Goal: Feedback & Contribution: Leave review/rating

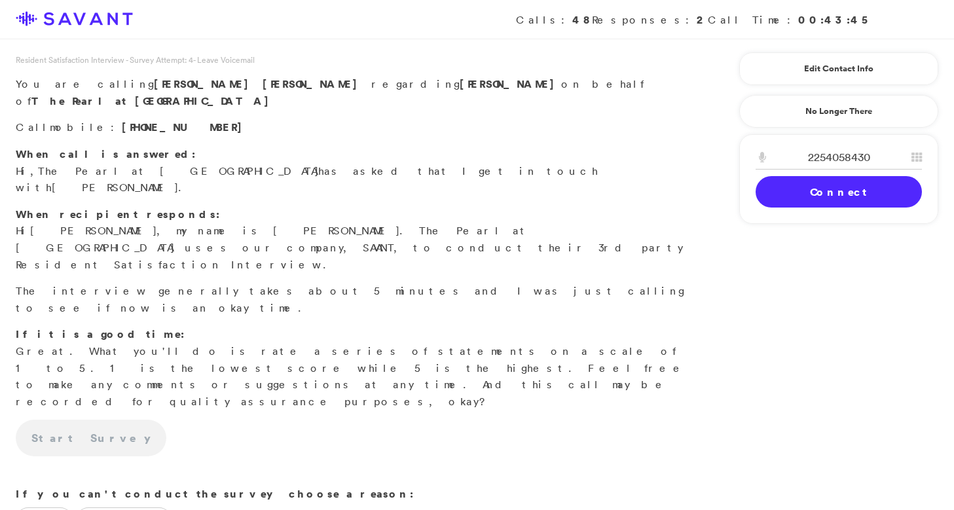
click at [828, 191] on link "Connect" at bounding box center [839, 191] width 166 height 31
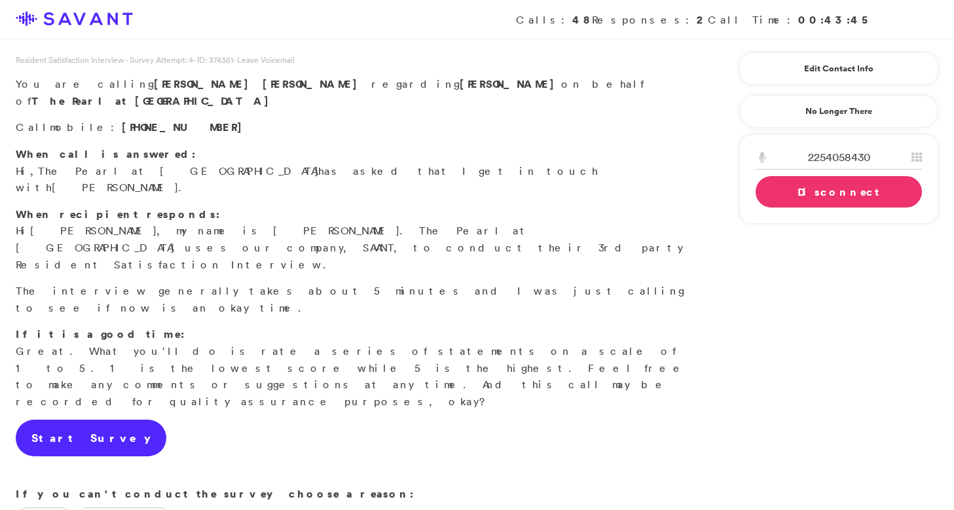
click at [53, 420] on link "Start Survey" at bounding box center [91, 438] width 151 height 37
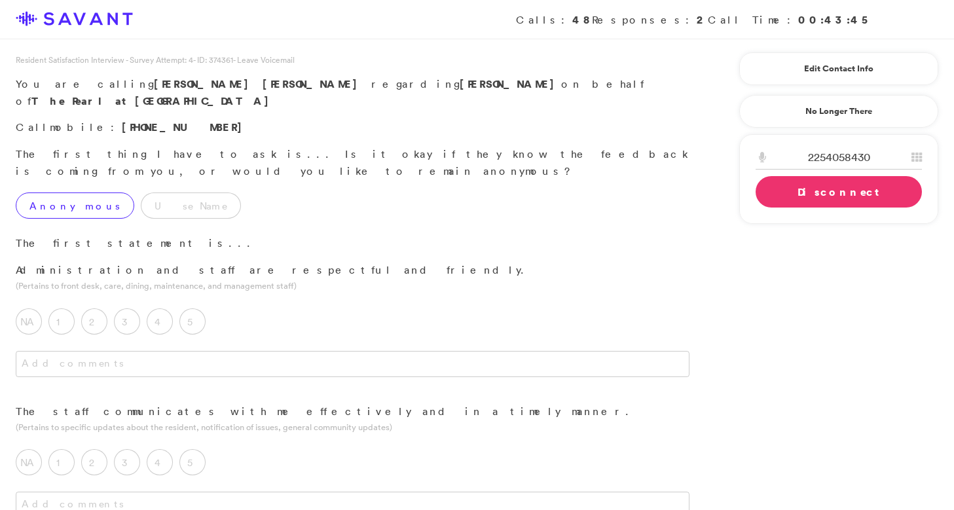
click at [53, 193] on label "Anonymous" at bounding box center [75, 206] width 119 height 26
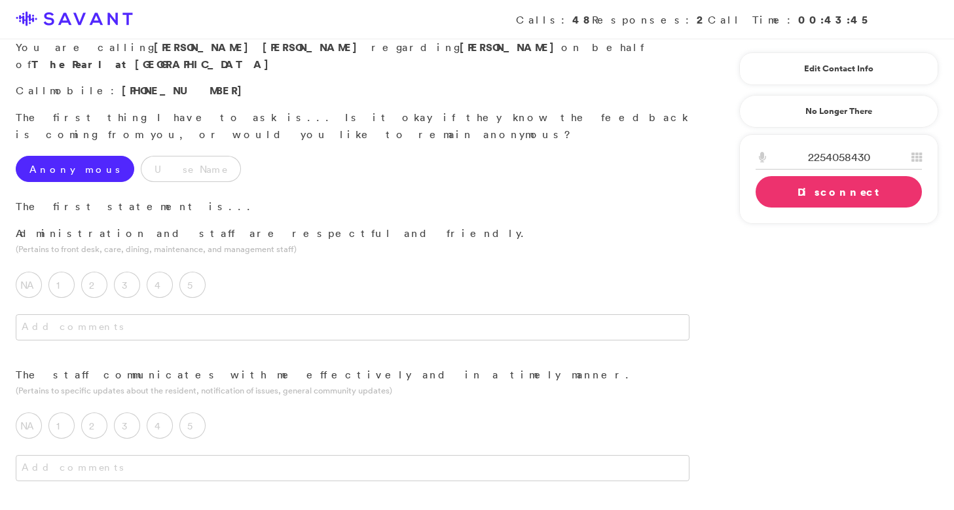
scroll to position [44, 0]
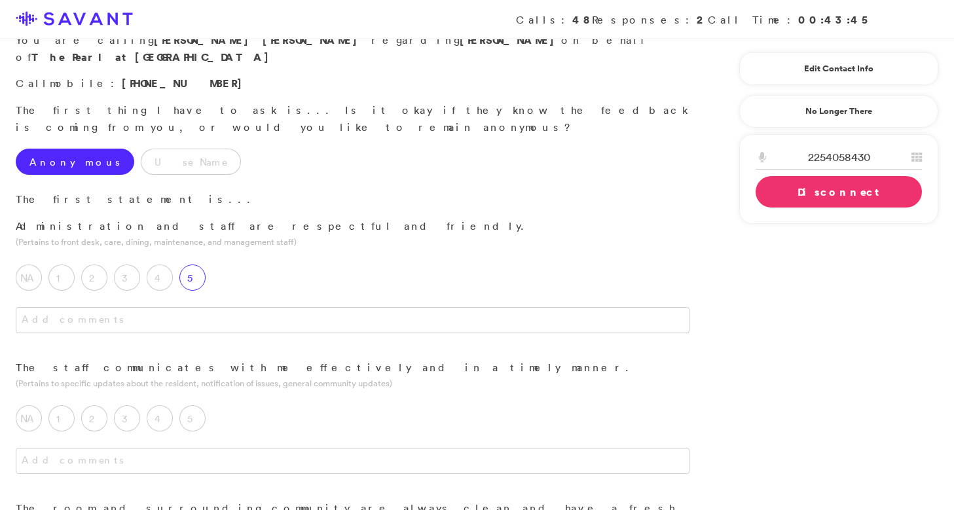
click at [189, 265] on label "5" at bounding box center [192, 278] width 26 height 26
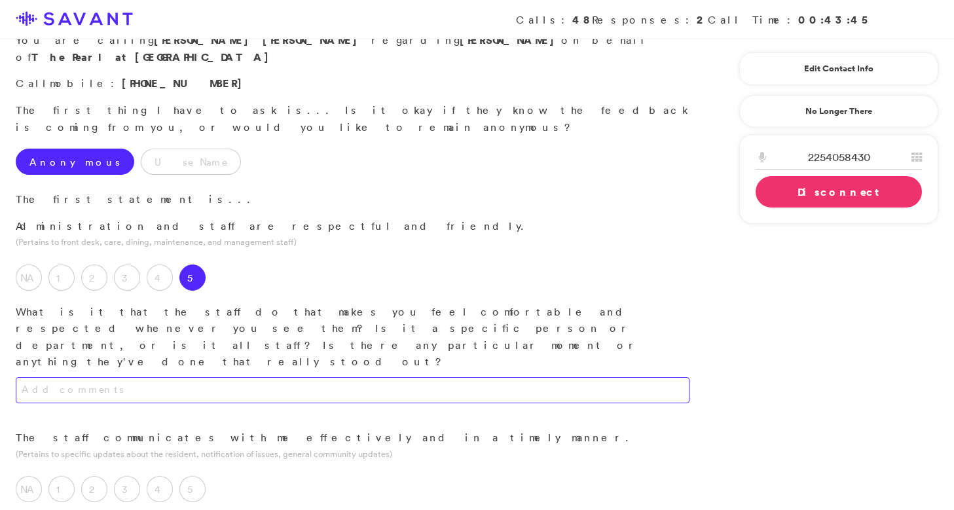
click at [198, 377] on textarea at bounding box center [353, 390] width 674 height 26
drag, startPoint x: 183, startPoint y: 322, endPoint x: 143, endPoint y: 327, distance: 40.3
click at [143, 377] on textarea "They address me by my name" at bounding box center [353, 390] width 674 height 26
click at [175, 377] on textarea "They address me by my name" at bounding box center [353, 390] width 674 height 26
drag, startPoint x: 175, startPoint y: 327, endPoint x: 48, endPoint y: 323, distance: 126.5
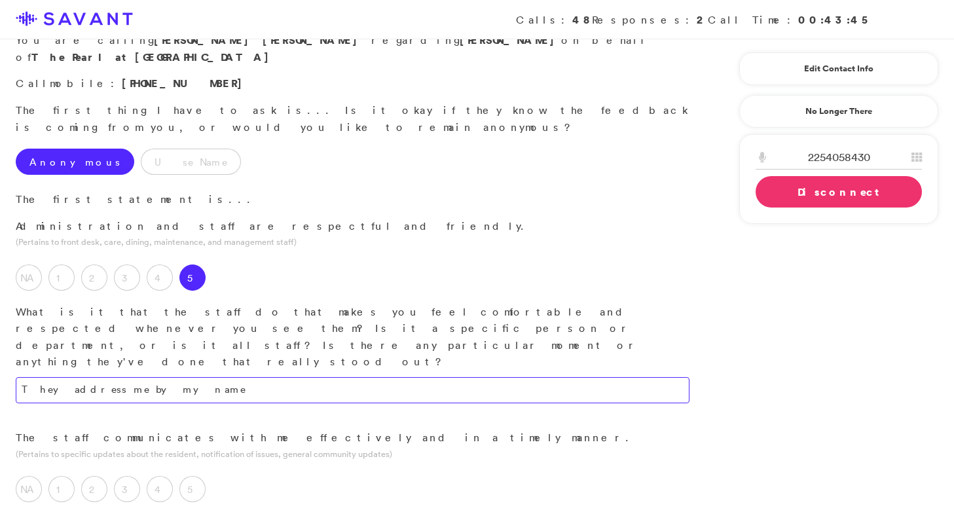
click at [48, 377] on textarea "They address me by my name" at bounding box center [353, 390] width 674 height 26
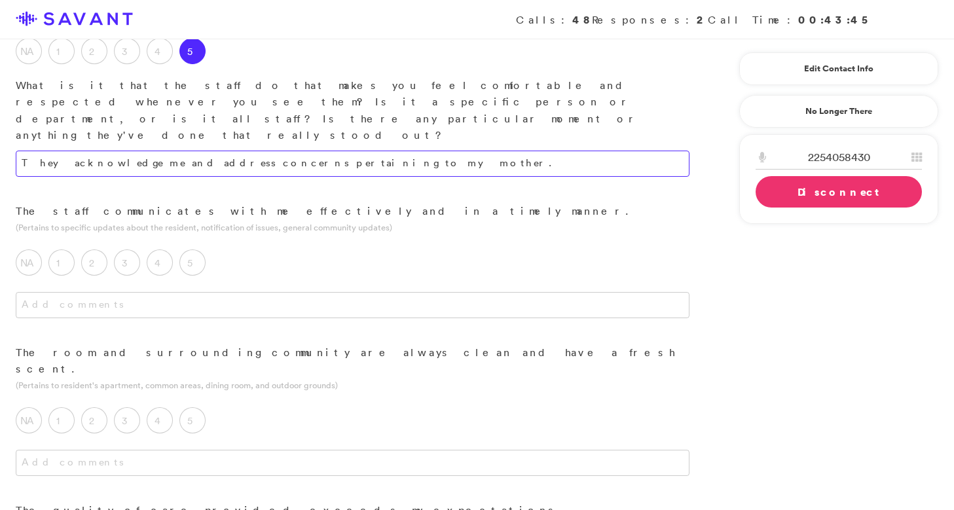
scroll to position [272, 0]
type textarea "They acknowledge me and address concerns pertaining to my mother."
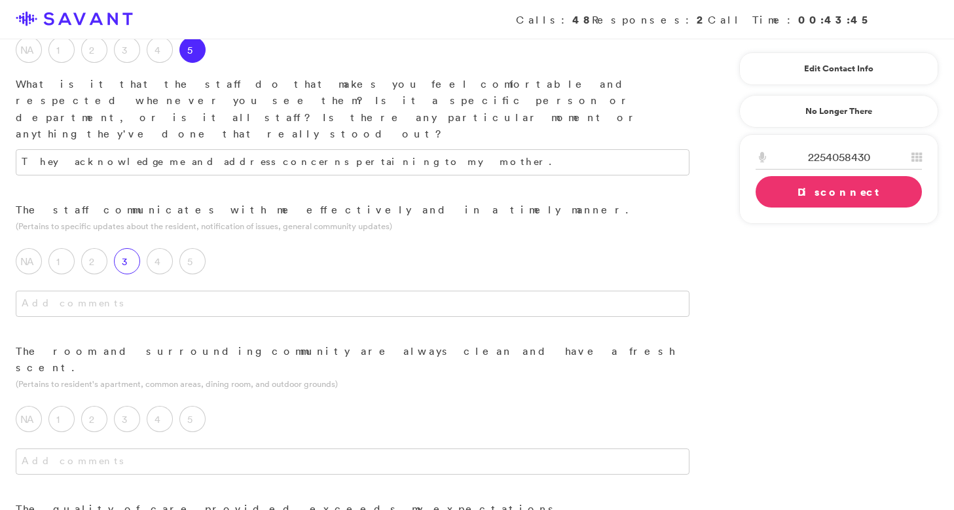
click at [132, 248] on label "3" at bounding box center [127, 261] width 26 height 26
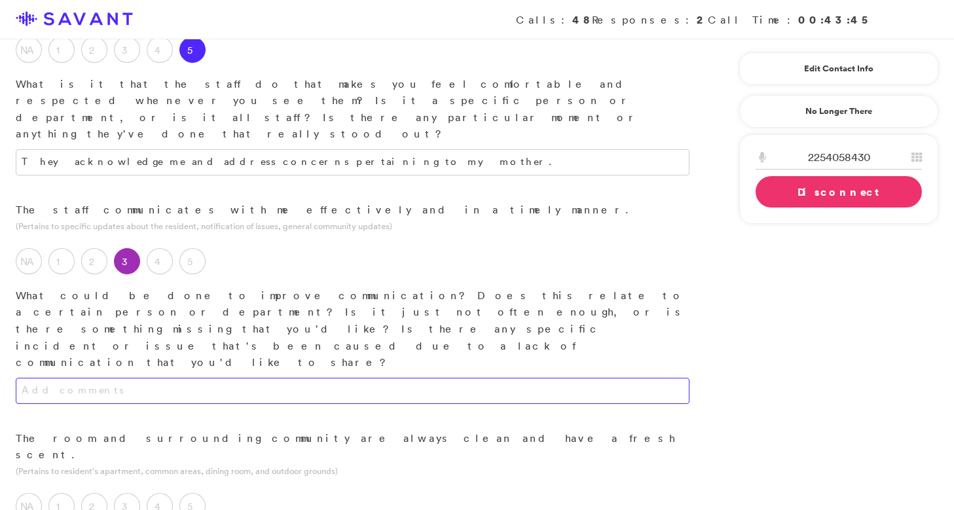
click at [141, 378] on textarea at bounding box center [353, 391] width 674 height 26
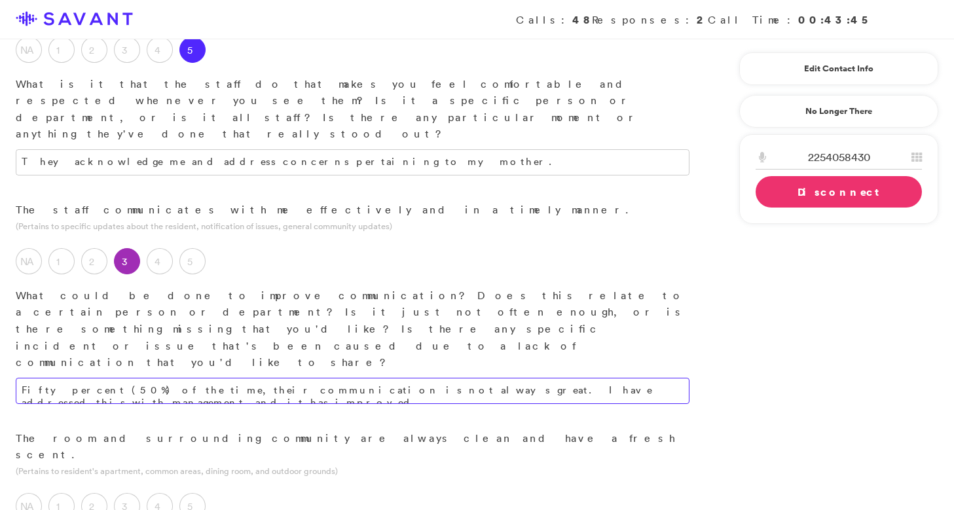
click at [623, 378] on textarea "Fifty percent (50%) of the time, their communication is not always great. I hav…" at bounding box center [353, 391] width 674 height 26
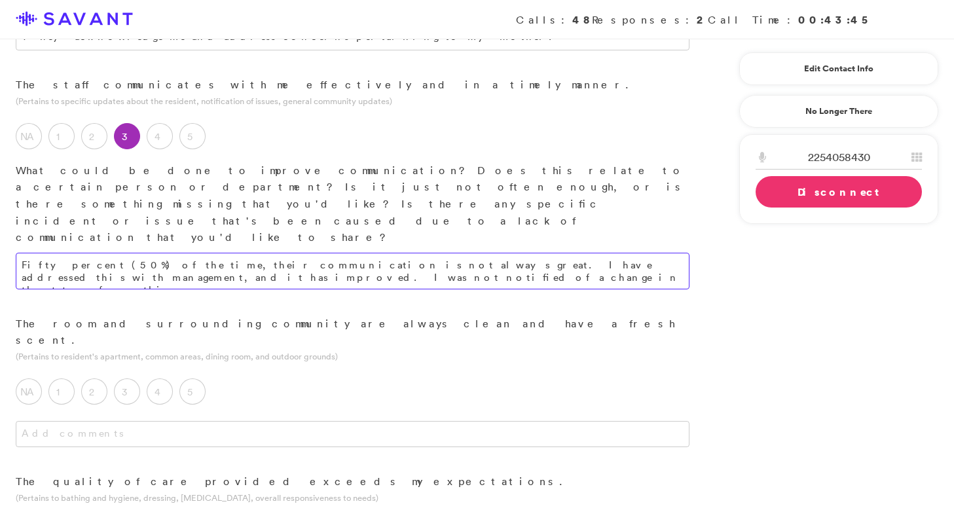
scroll to position [406, 0]
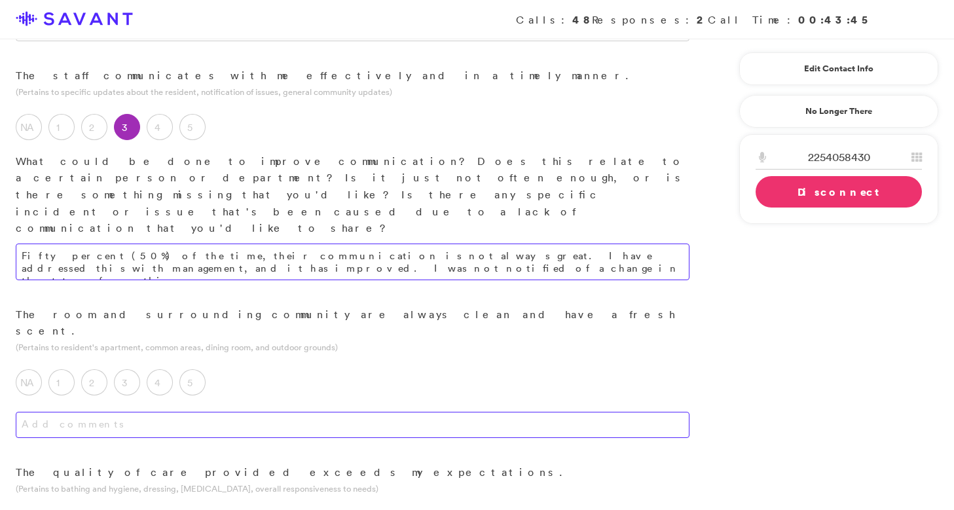
type textarea "Fifty percent (50%) of the time, their communication is not always great. I hav…"
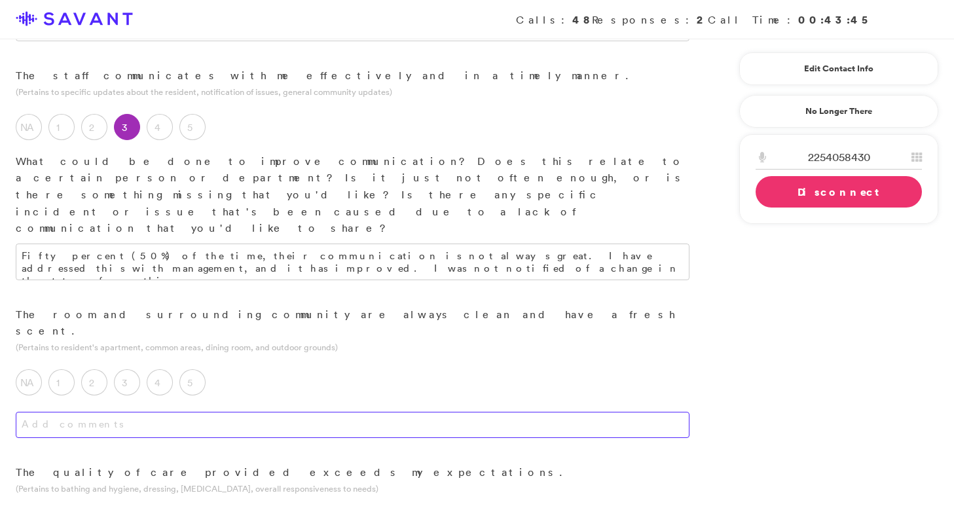
click at [265, 412] on textarea at bounding box center [353, 425] width 674 height 26
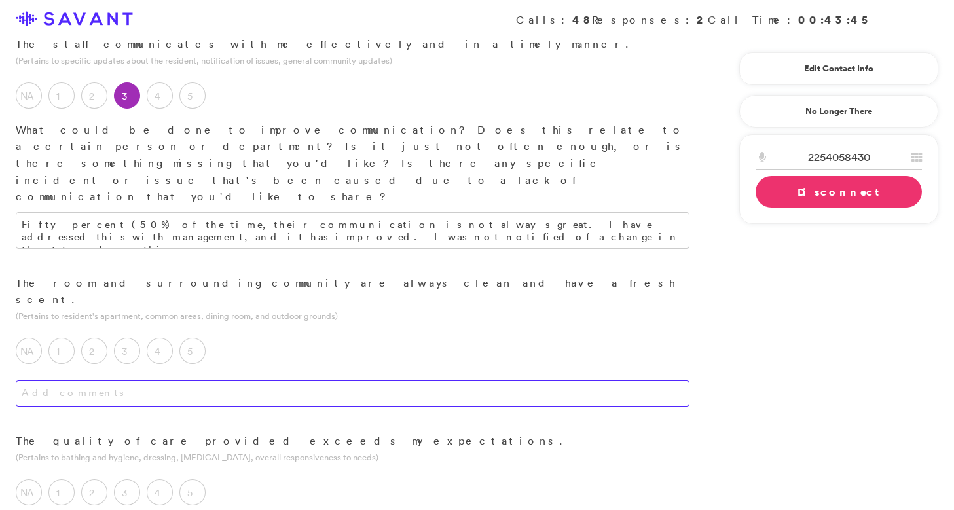
scroll to position [440, 0]
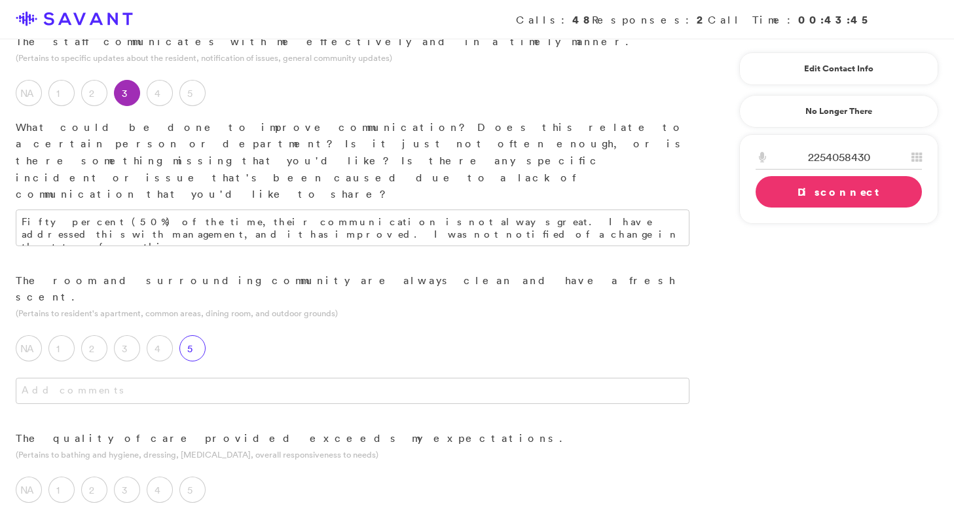
click at [203, 335] on label "5" at bounding box center [192, 348] width 26 height 26
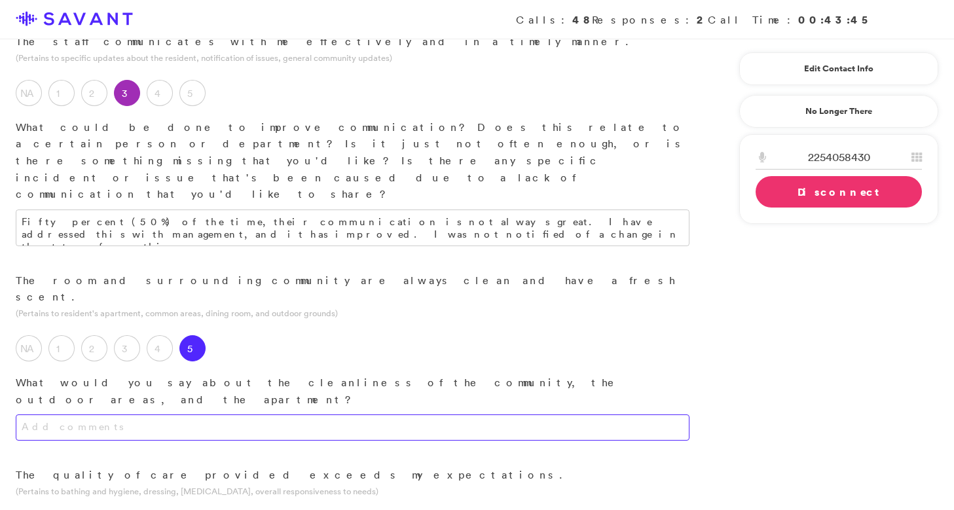
click at [217, 414] on textarea at bounding box center [353, 427] width 674 height 26
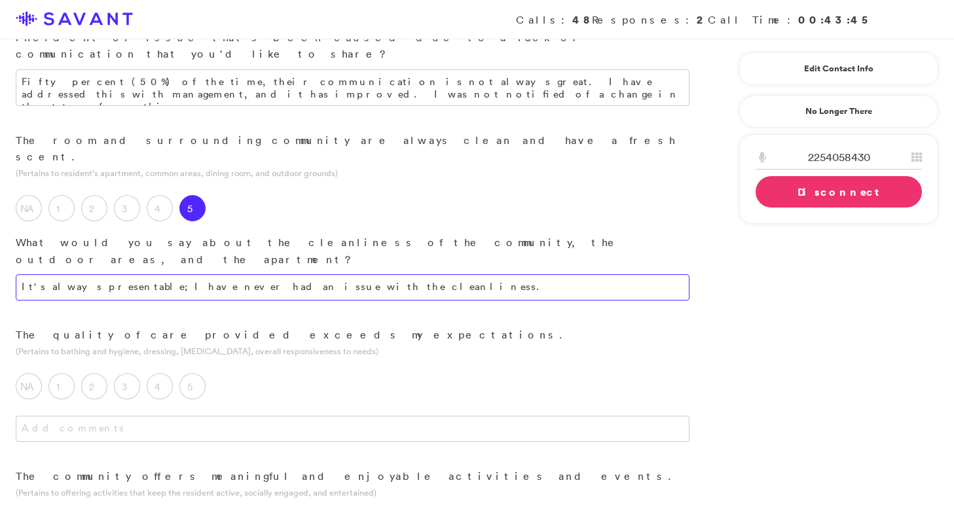
scroll to position [604, 0]
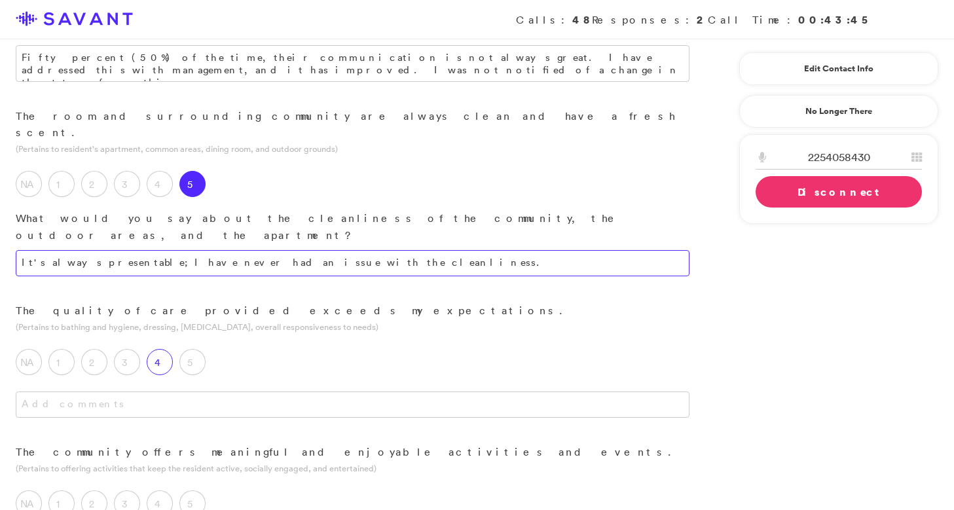
type textarea "It's always presentable; I have never had an issue with the cleanliness."
click at [168, 349] on label "4" at bounding box center [160, 362] width 26 height 26
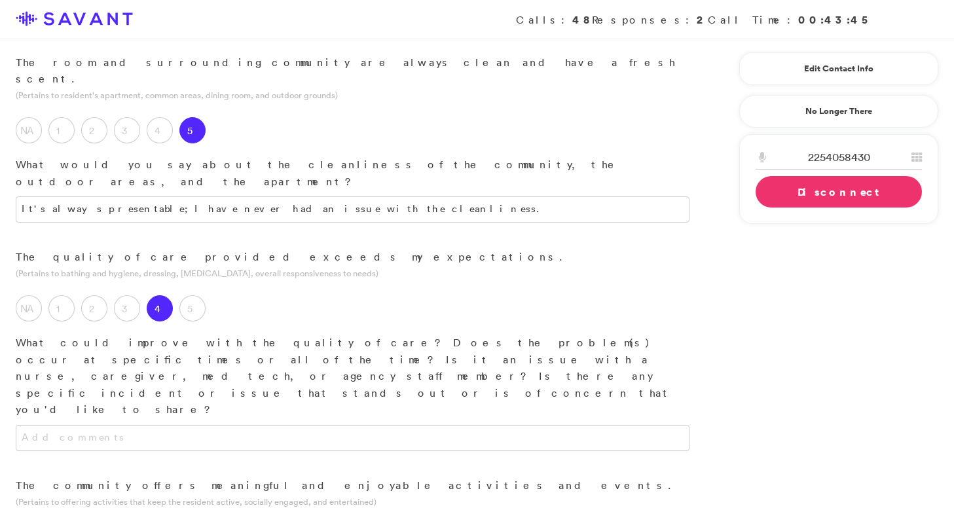
scroll to position [659, 0]
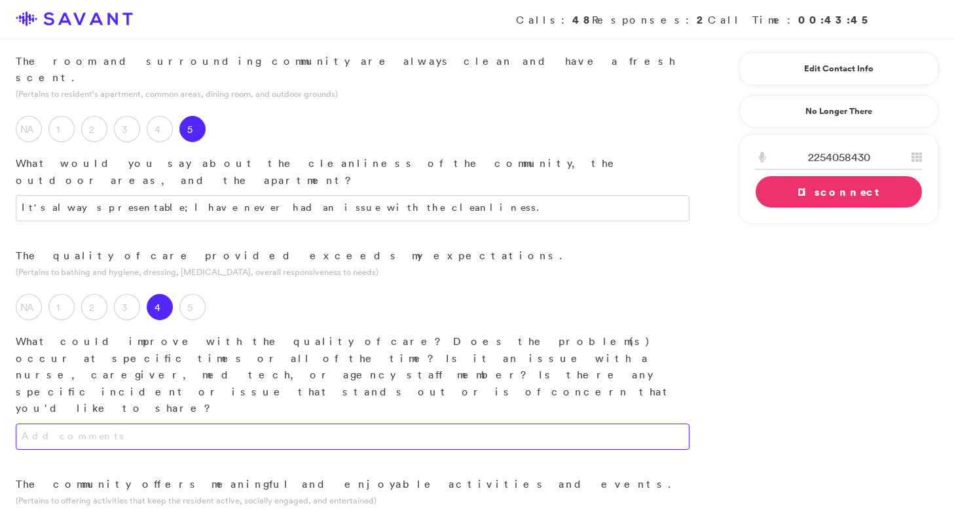
click at [215, 424] on textarea at bounding box center [353, 437] width 674 height 26
type textarea "A"
type textarea "Better staffing; better staff-to-resident ratios. They could use an additional …"
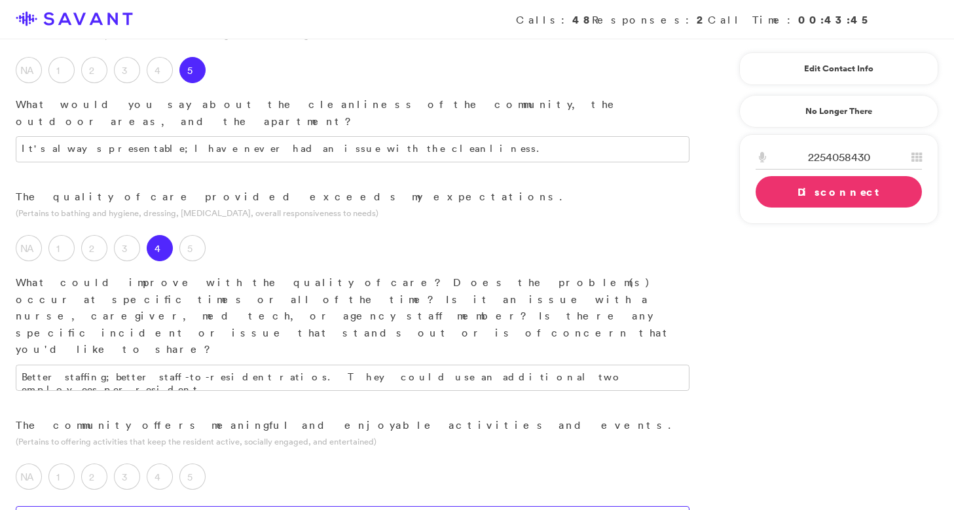
scroll to position [724, 0]
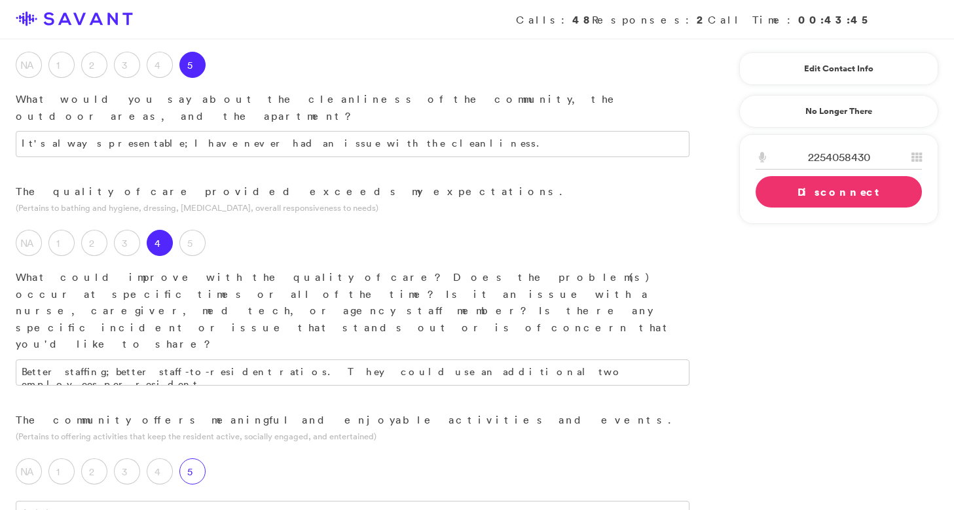
click at [188, 458] on label "5" at bounding box center [192, 471] width 26 height 26
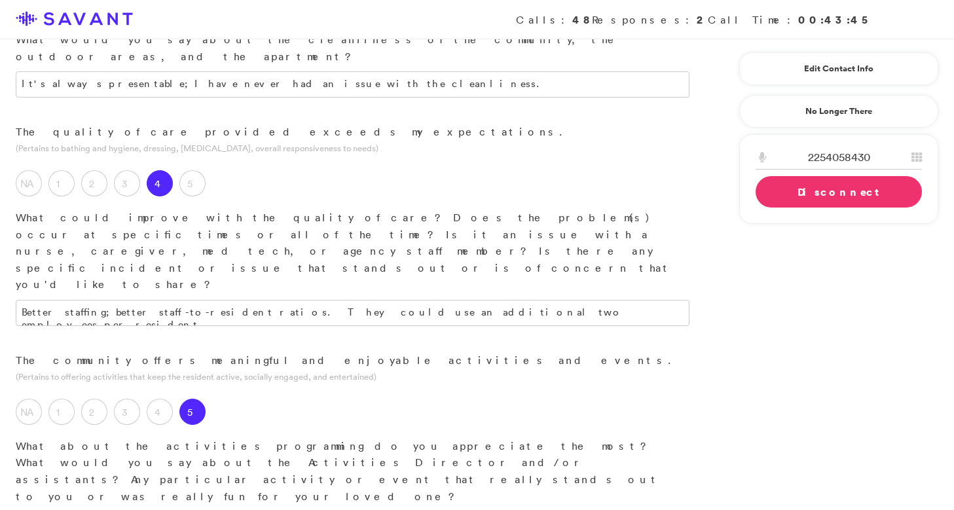
scroll to position [792, 0]
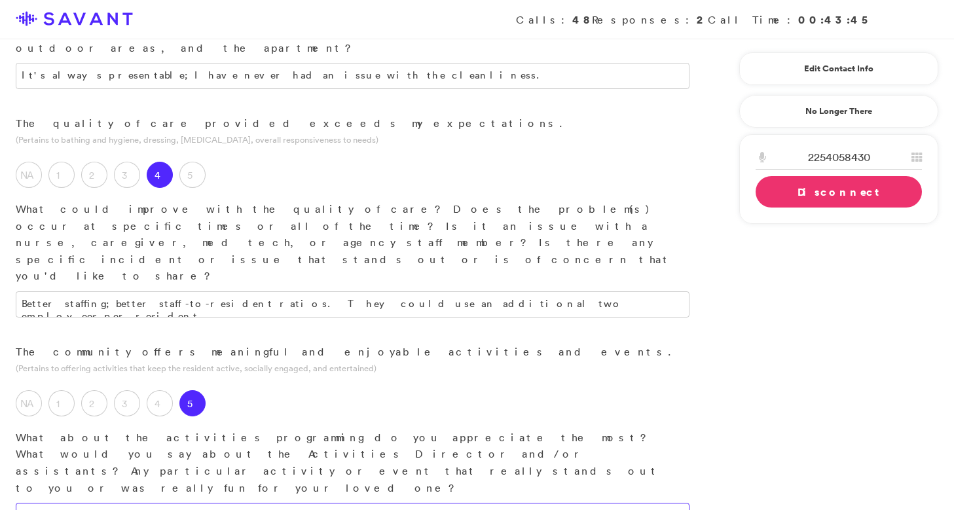
click at [260, 503] on textarea at bounding box center [353, 516] width 674 height 26
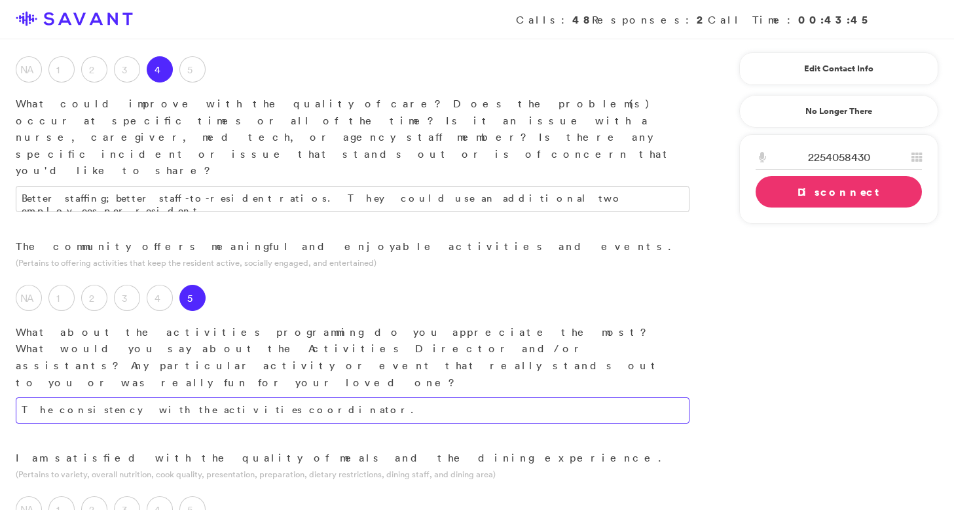
scroll to position [904, 0]
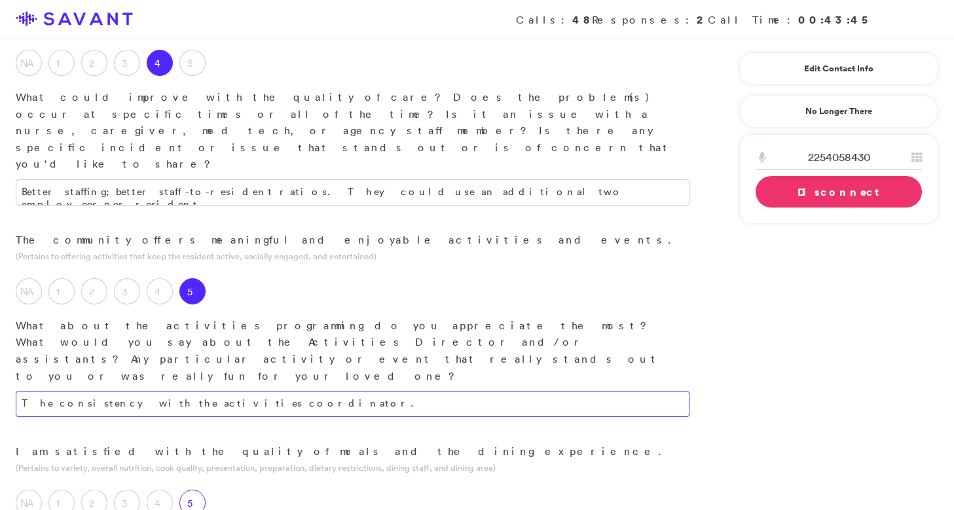
type textarea "The consistency with the activities coordinator."
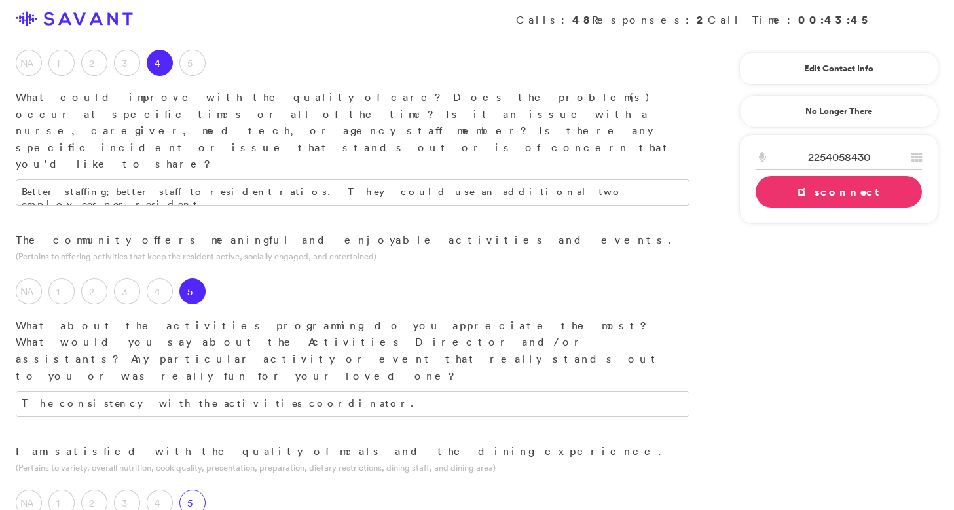
click at [191, 490] on label "5" at bounding box center [192, 503] width 26 height 26
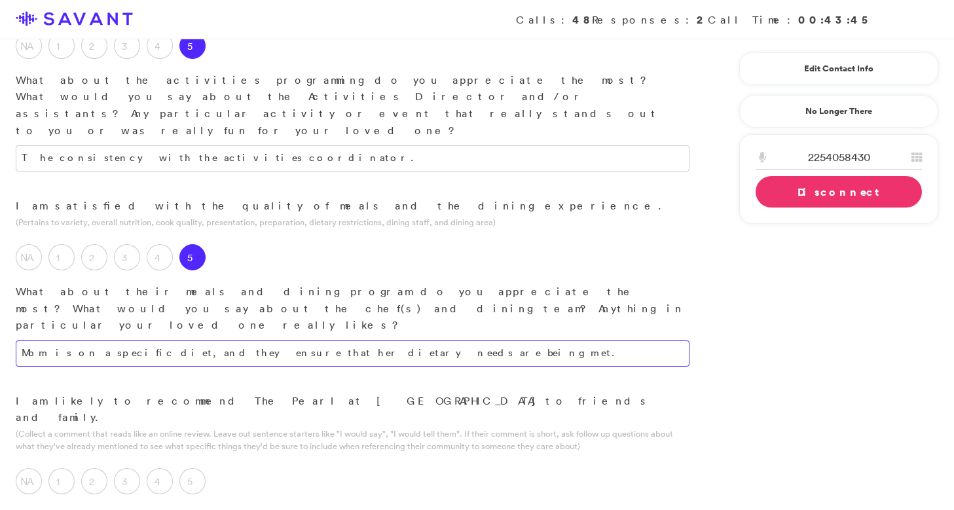
scroll to position [1150, 0]
type textarea "Mom is on a specific diet, and they ensure that her dietary needs are being met."
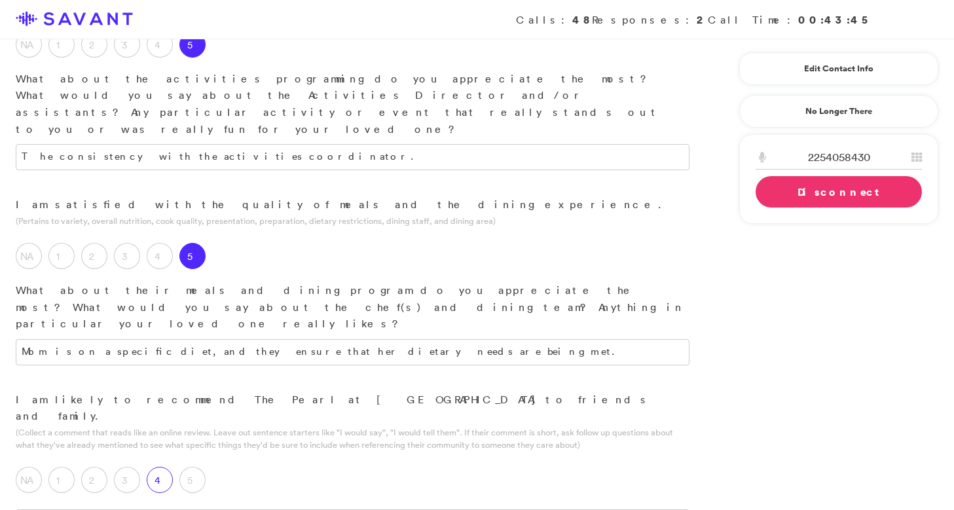
click at [159, 467] on label "4" at bounding box center [160, 480] width 26 height 26
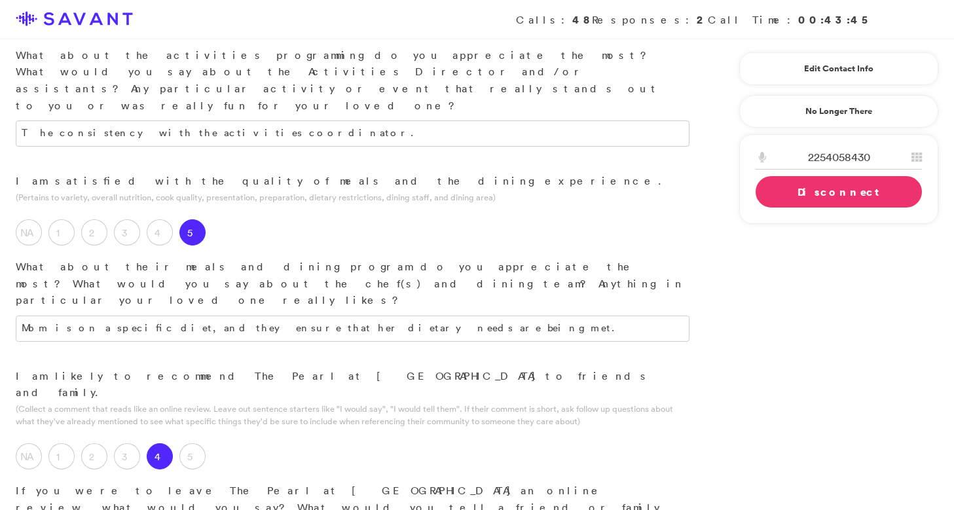
scroll to position [1184, 0]
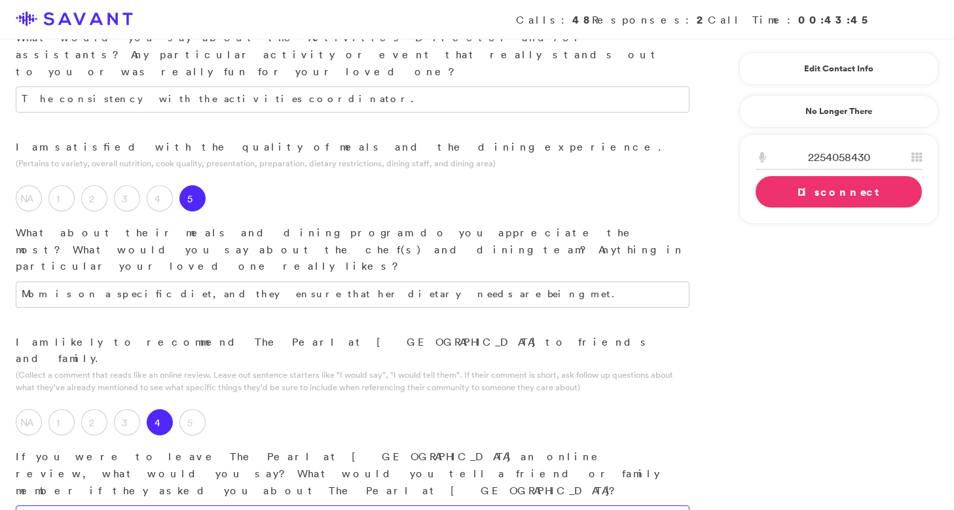
scroll to position [1210, 0]
type textarea "Friendly environment and very clean."
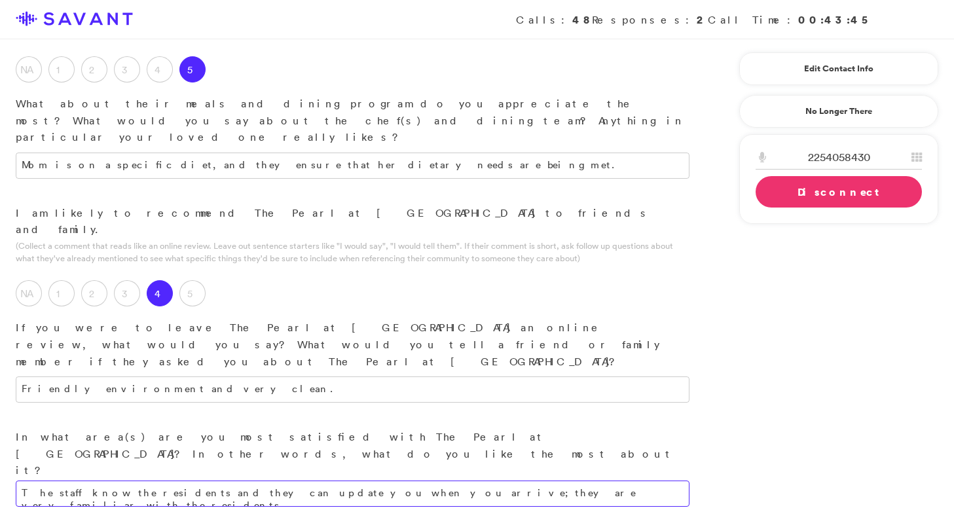
scroll to position [1364, 0]
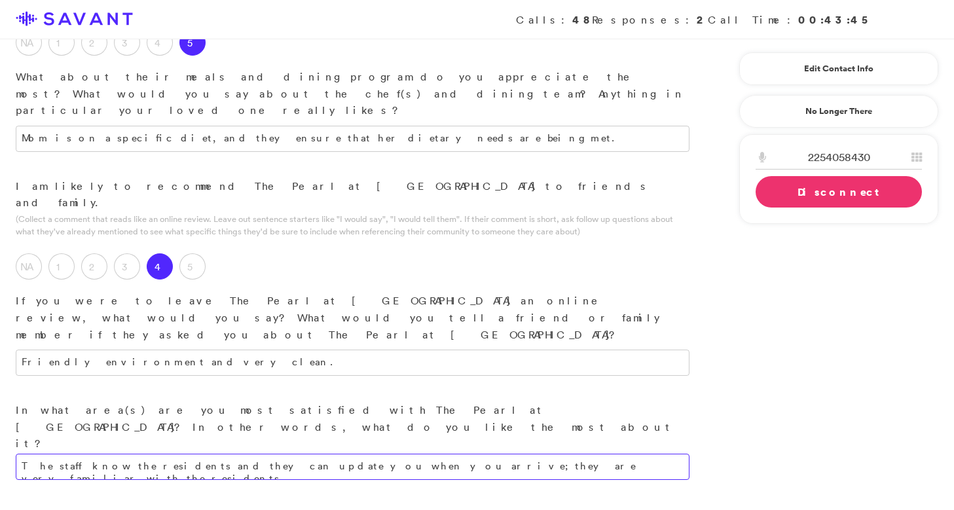
type textarea "The staff know the residents and they can update you when you arrive; they are …"
type textarea "w"
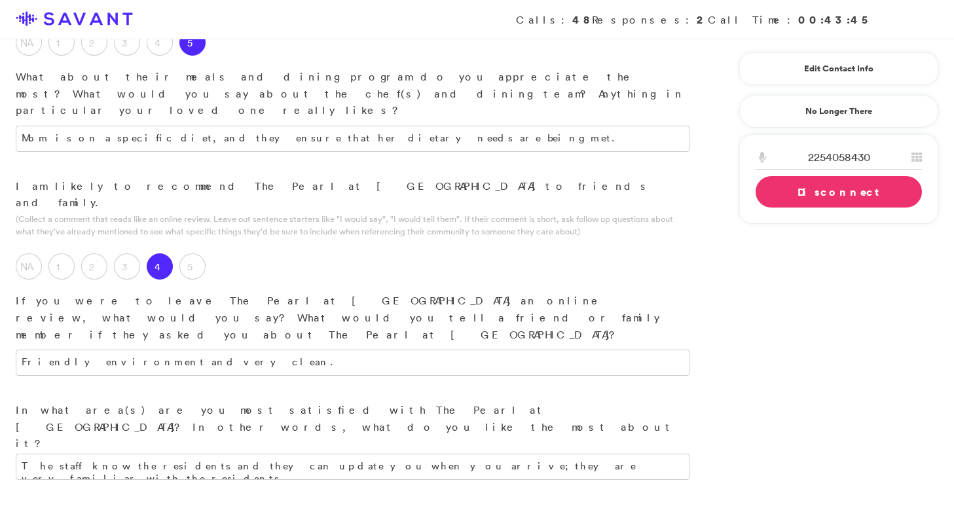
drag, startPoint x: 246, startPoint y: 249, endPoint x: 83, endPoint y: 249, distance: 163.7
drag, startPoint x: 442, startPoint y: 248, endPoint x: 295, endPoint y: 255, distance: 147.5
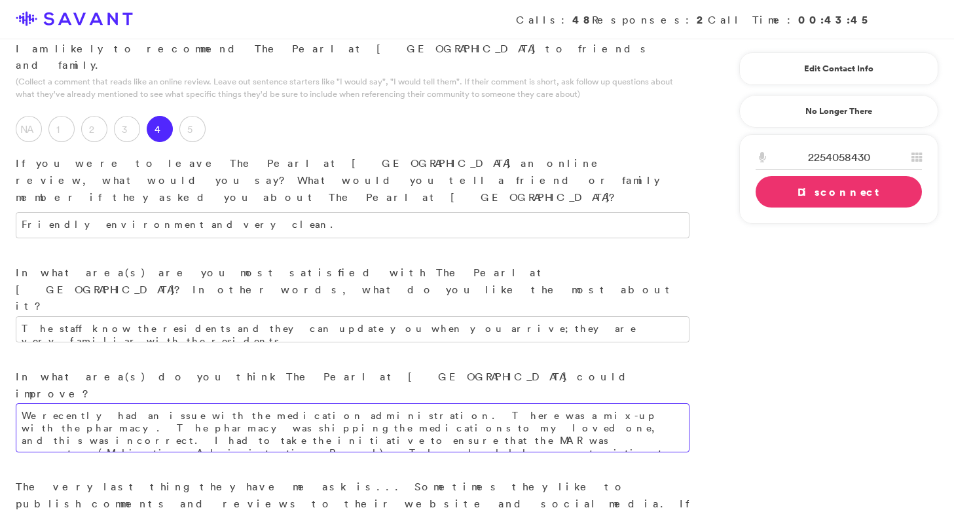
scroll to position [1505, 0]
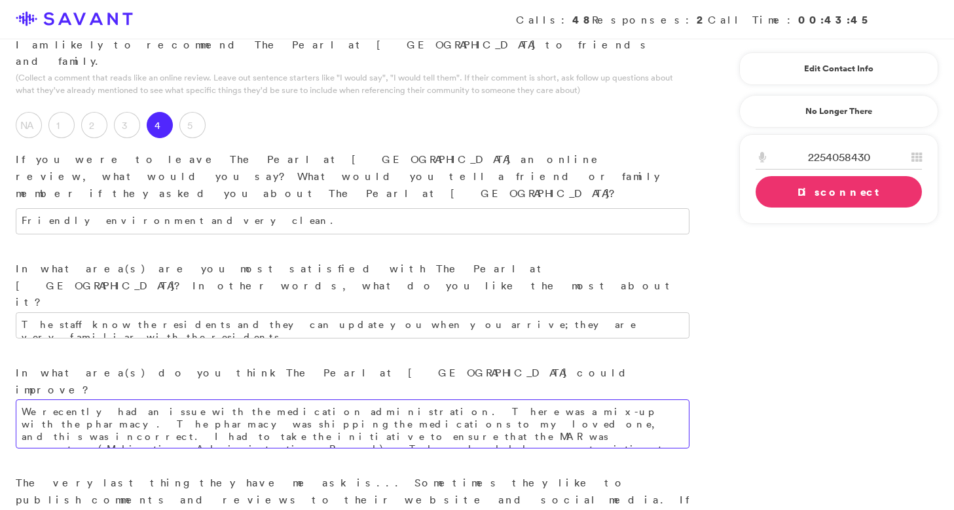
type textarea "We recently had an issue with the medication administration. There was a mix-up…"
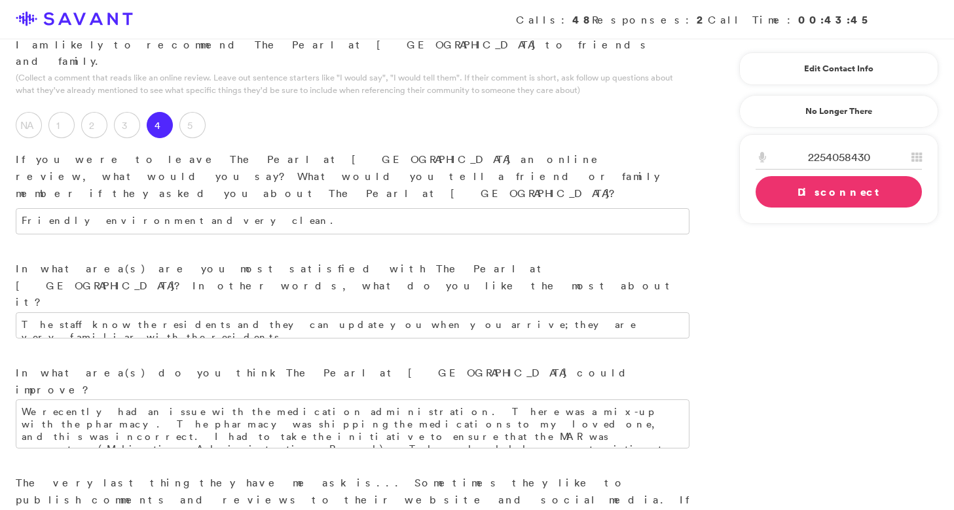
click at [827, 192] on link "Connect" at bounding box center [839, 191] width 166 height 31
click at [827, 192] on link "Disconnect" at bounding box center [839, 191] width 166 height 31
